Goal: Obtain resource: Obtain resource

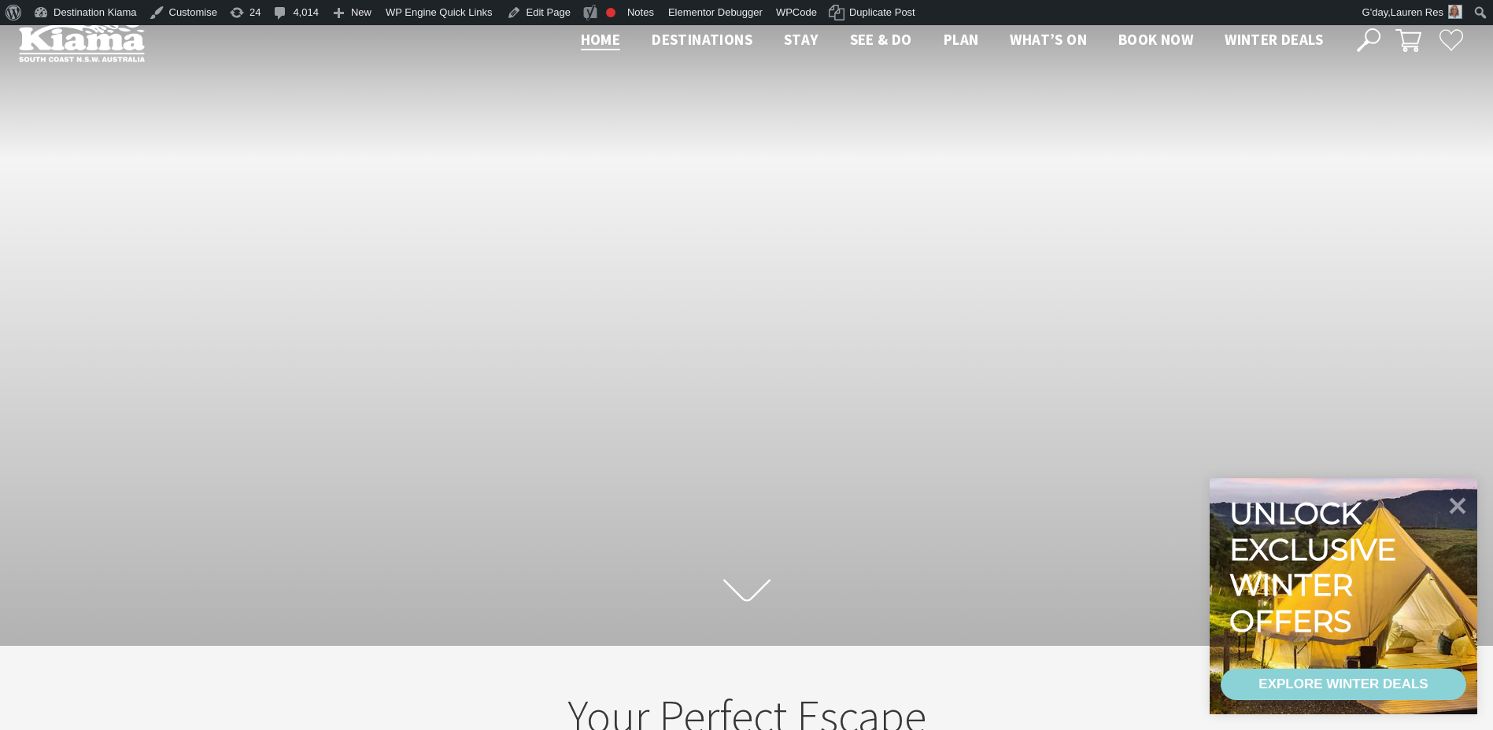
scroll to position [264, 1505]
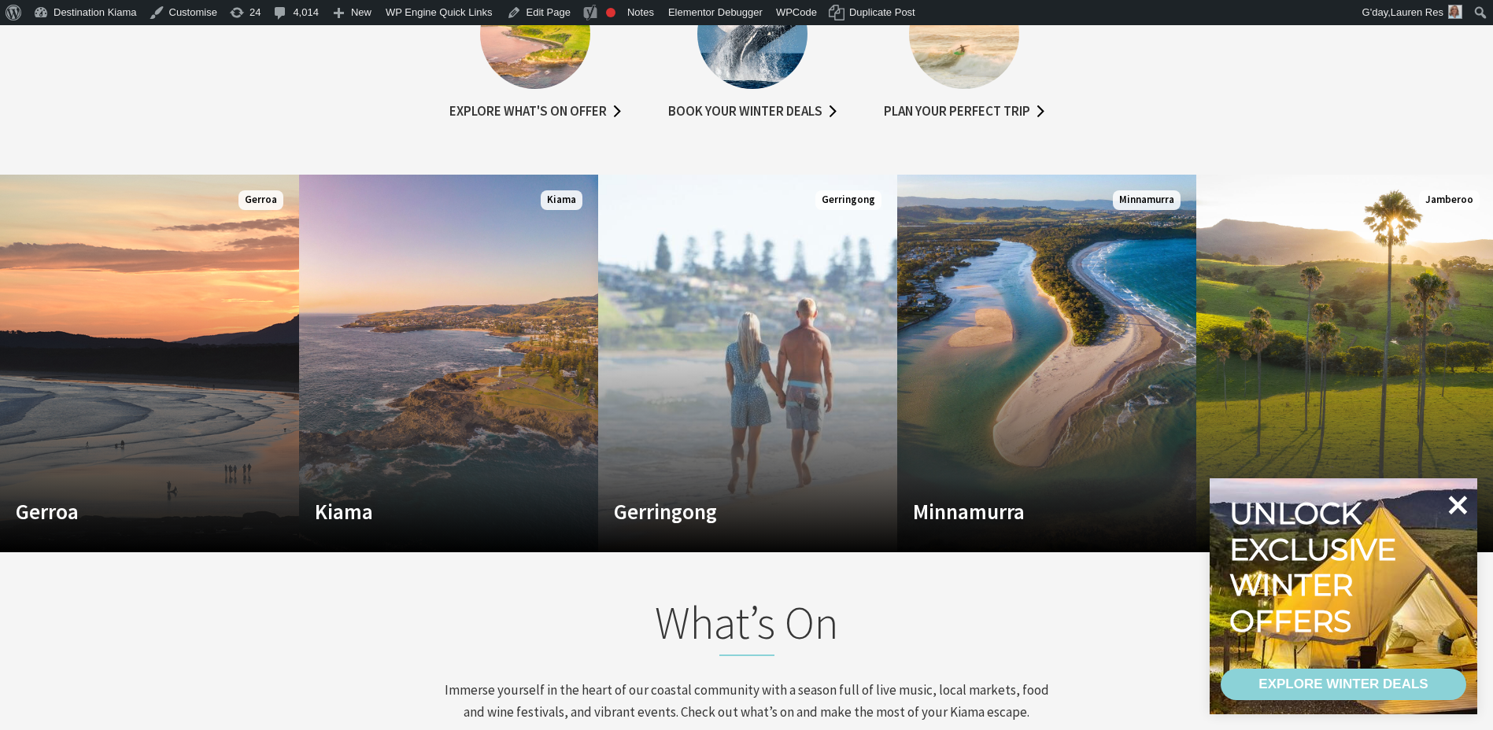
click at [1462, 502] on icon at bounding box center [1458, 505] width 19 height 19
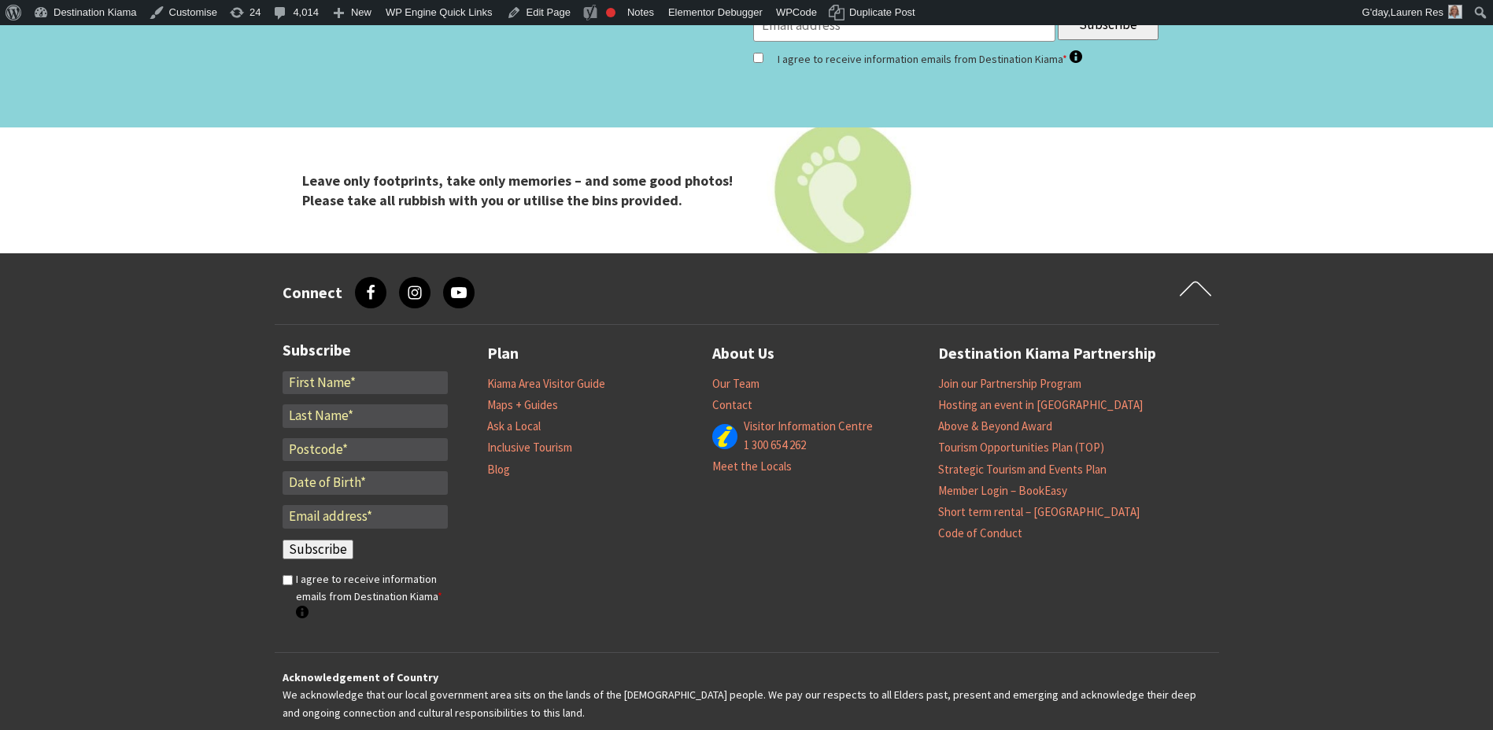
scroll to position [5275, 0]
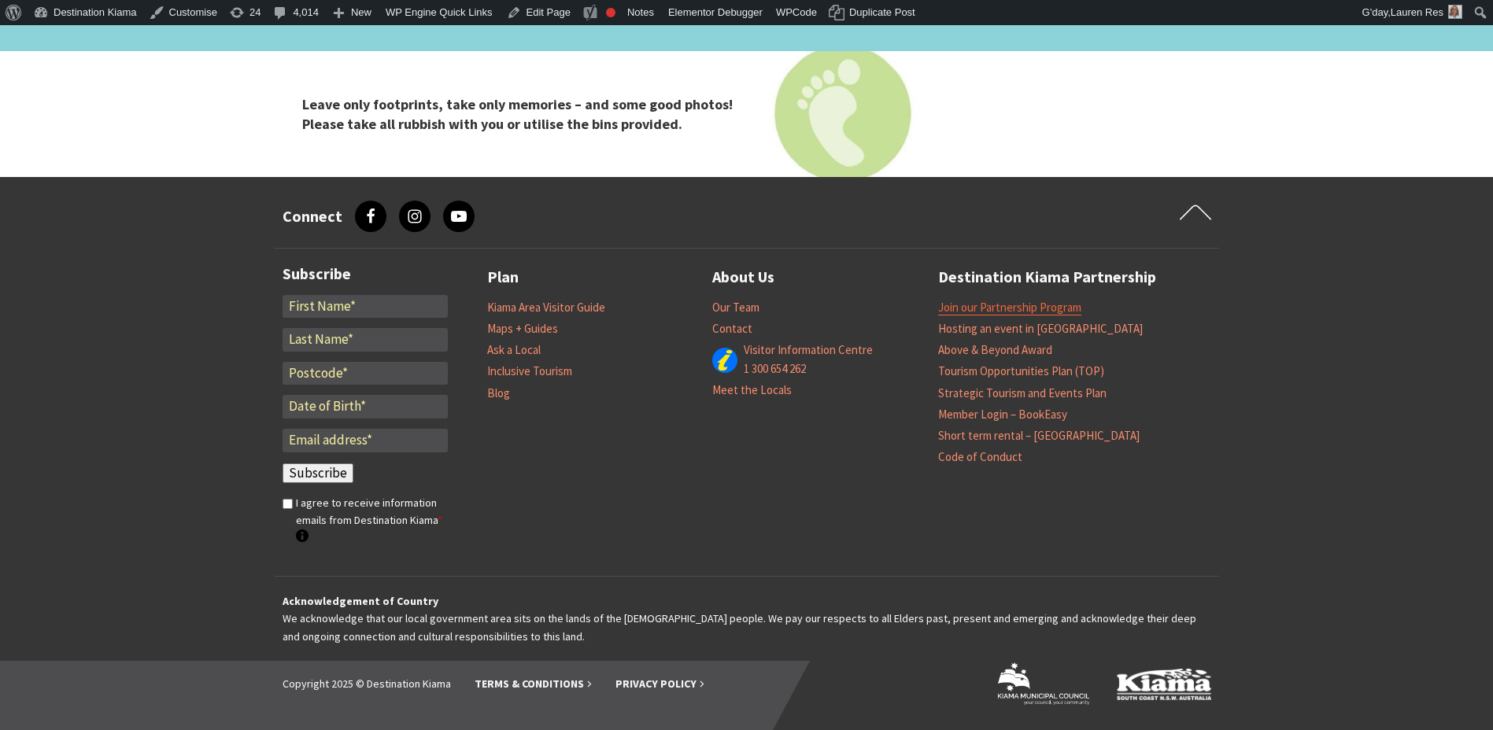
click at [1008, 310] on link "Join our Partnership Program" at bounding box center [1009, 308] width 143 height 16
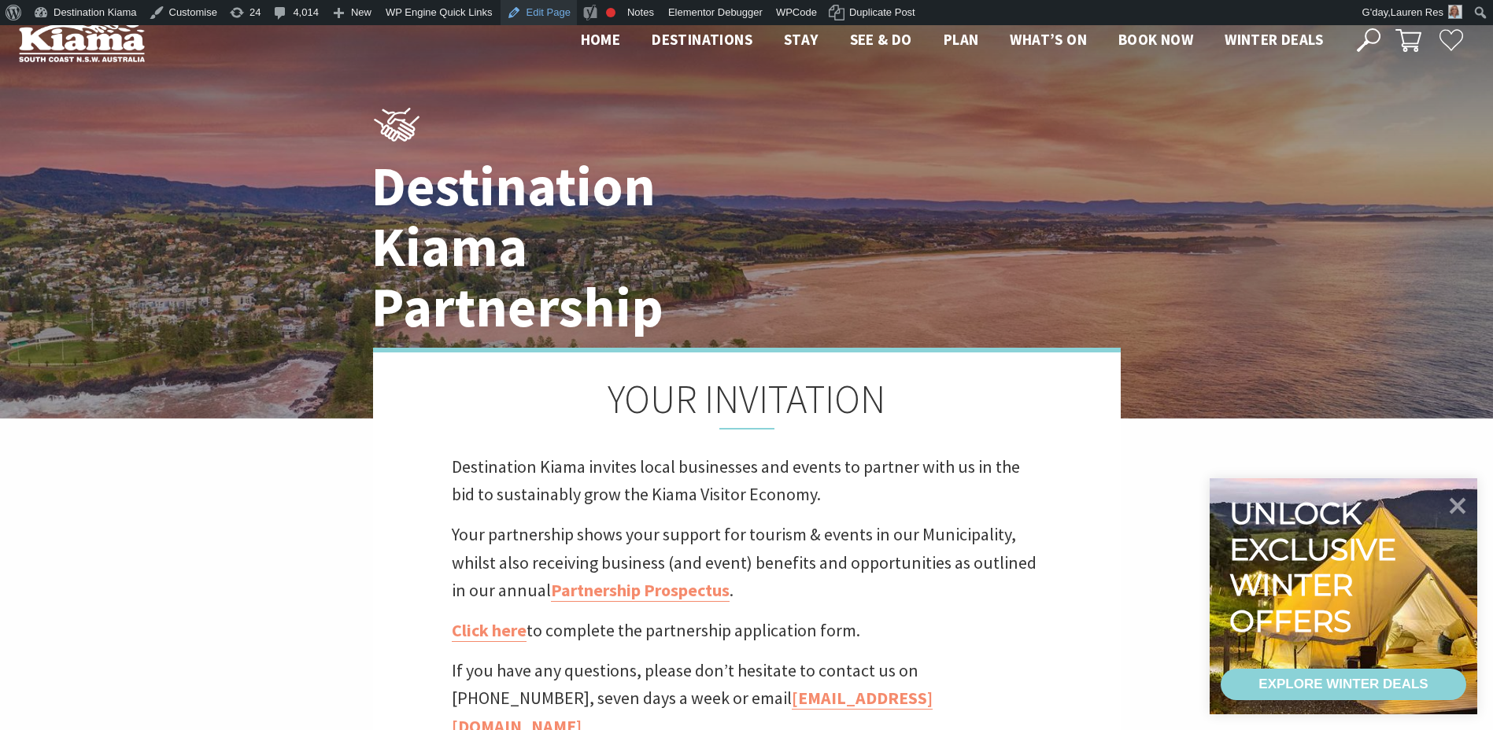
drag, startPoint x: 653, startPoint y: 595, endPoint x: 525, endPoint y: 12, distance: 597.2
click at [525, 12] on link "Edit Page" at bounding box center [539, 12] width 76 height 25
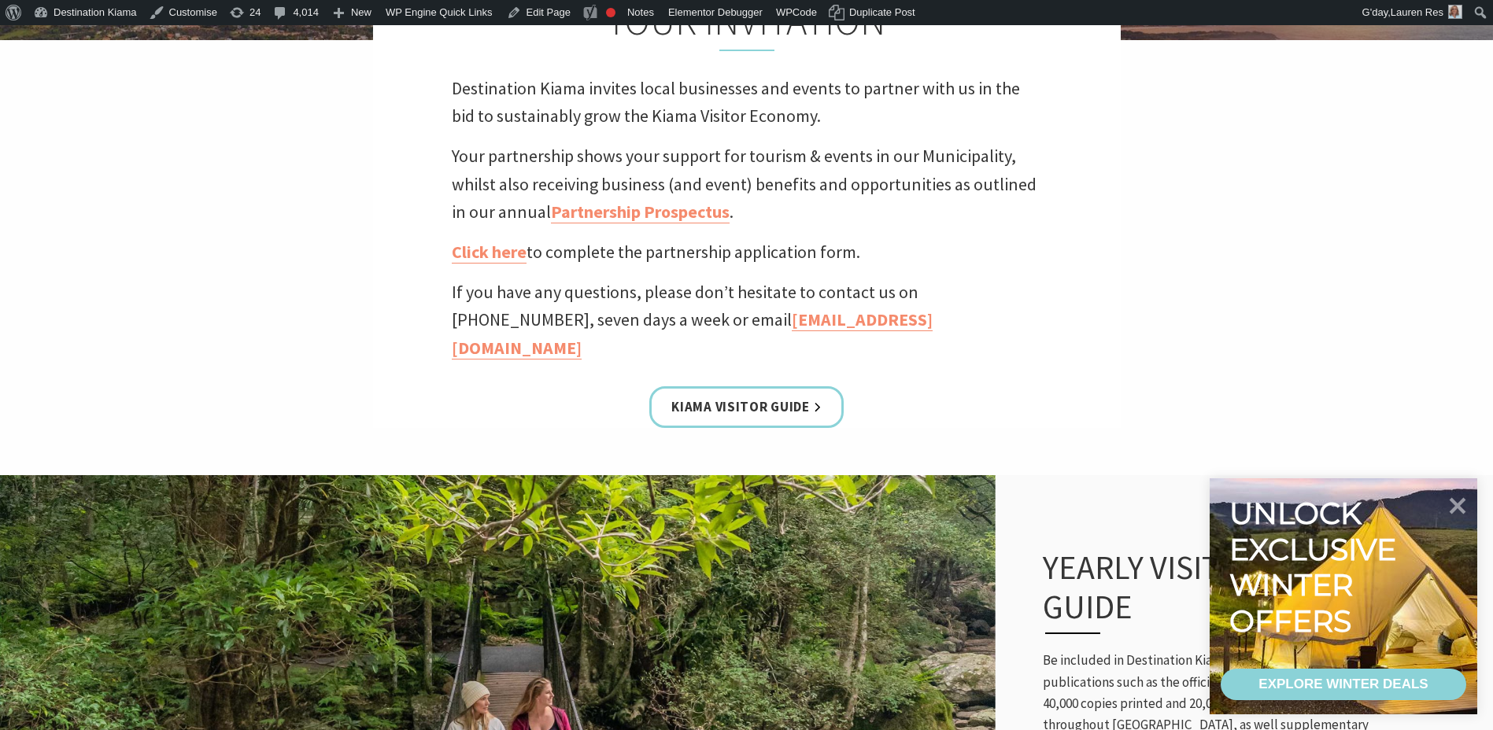
scroll to position [394, 0]
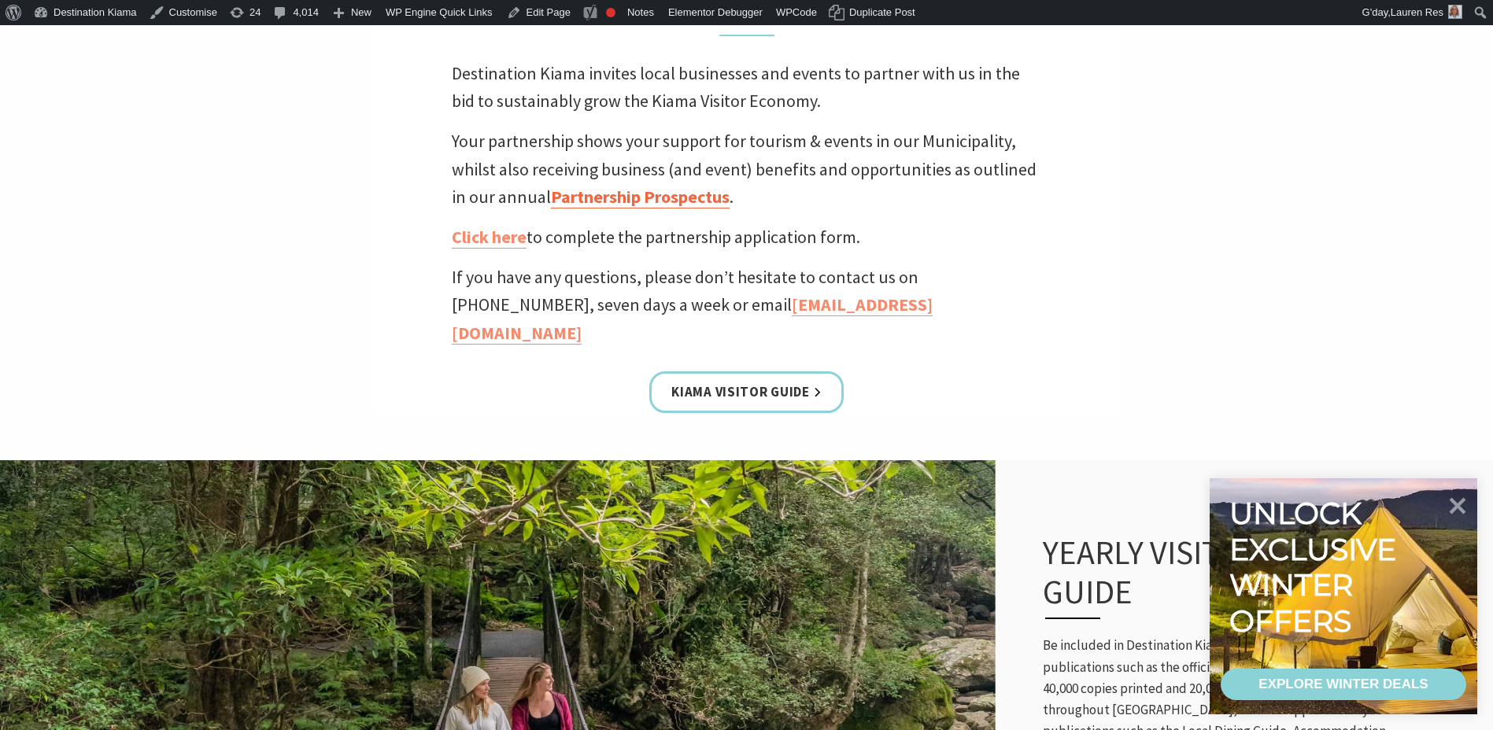
click at [605, 203] on link "Partnership Prospectus" at bounding box center [640, 197] width 179 height 23
